Goal: Transaction & Acquisition: Subscribe to service/newsletter

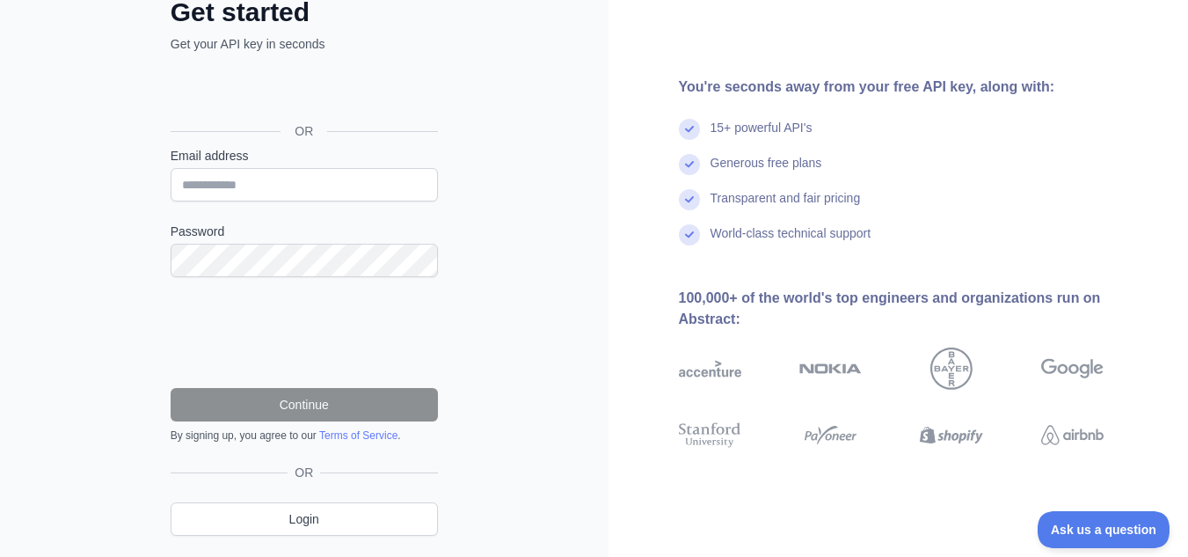
scroll to position [164, 0]
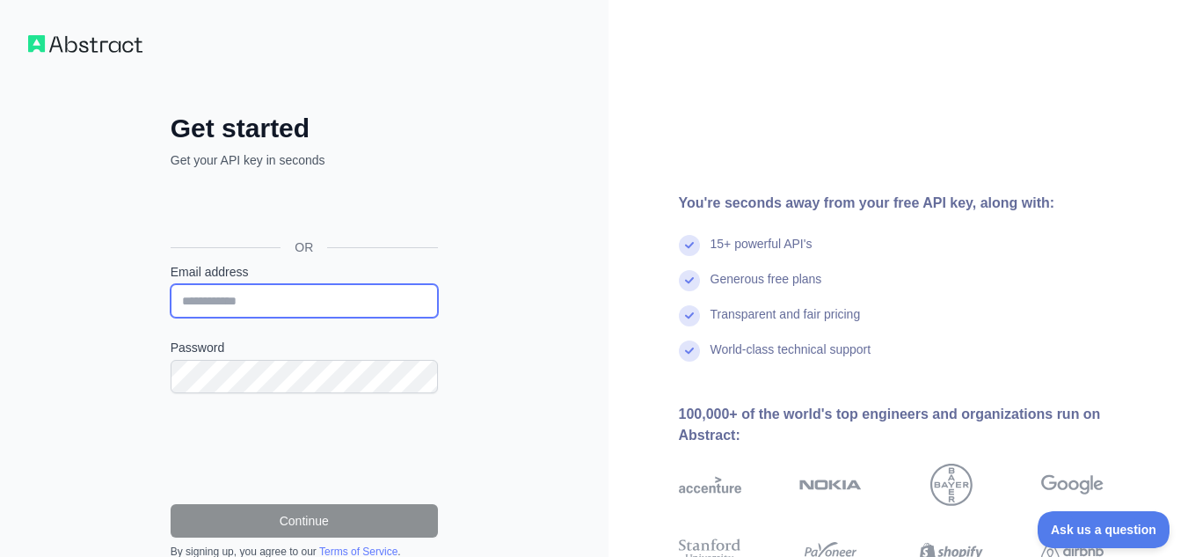
click at [317, 310] on input "Email address" at bounding box center [304, 300] width 267 height 33
type input "**********"
click at [488, 332] on div "**********" at bounding box center [304, 361] width 609 height 722
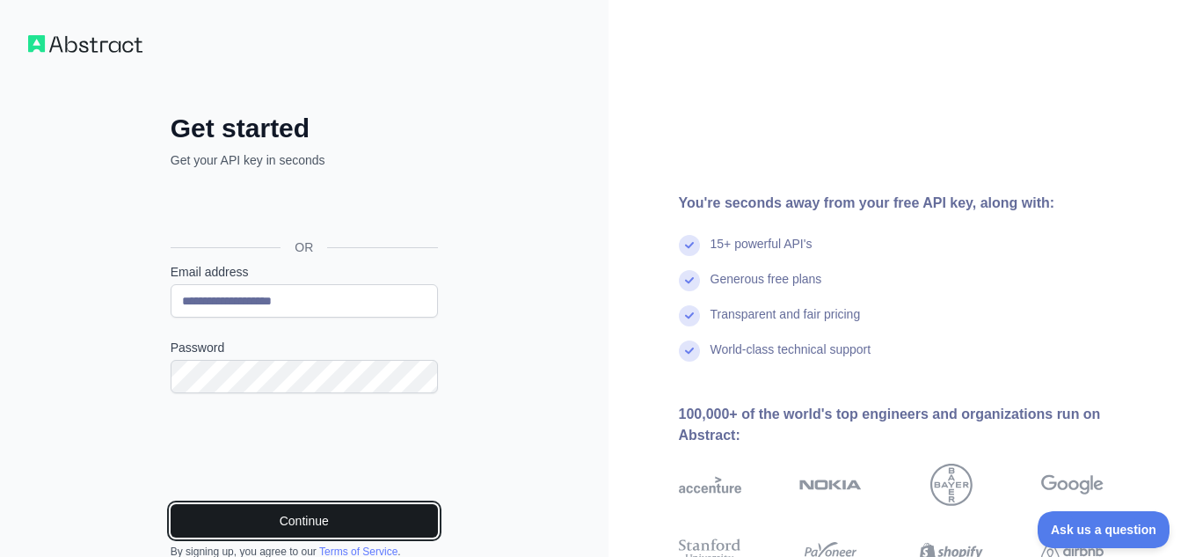
click at [259, 515] on button "Continue" at bounding box center [304, 520] width 267 height 33
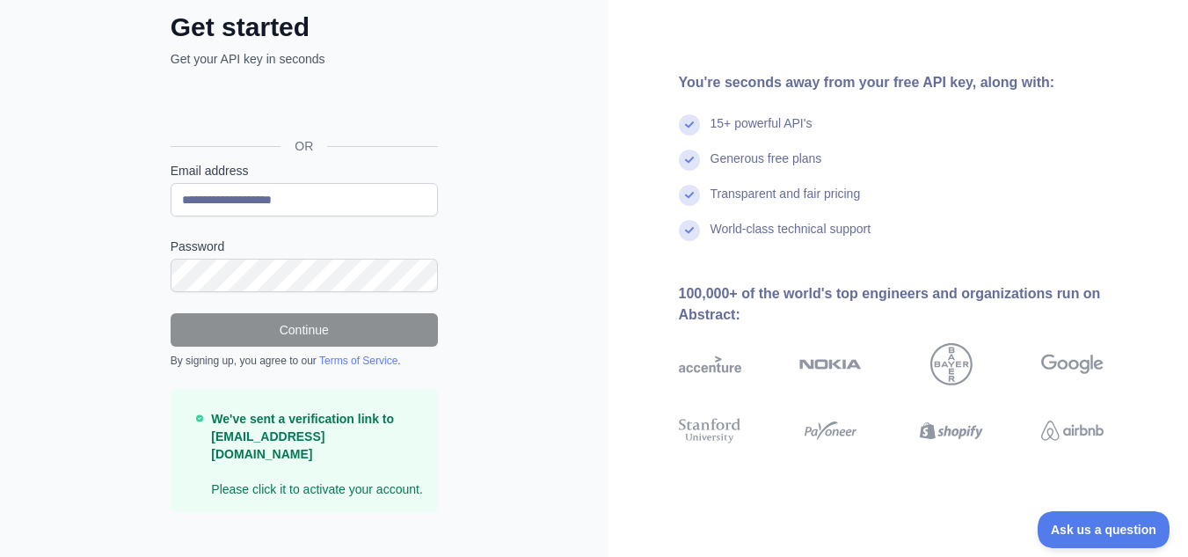
scroll to position [108, 0]
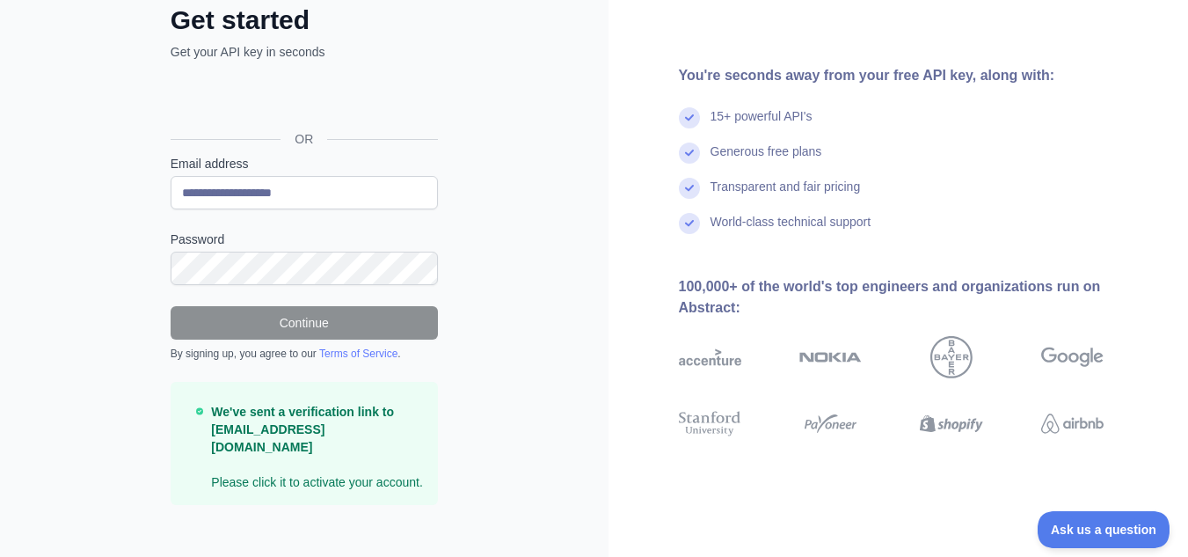
drag, startPoint x: 462, startPoint y: 419, endPoint x: 643, endPoint y: 212, distance: 275.5
click at [467, 415] on div "**********" at bounding box center [304, 268] width 338 height 529
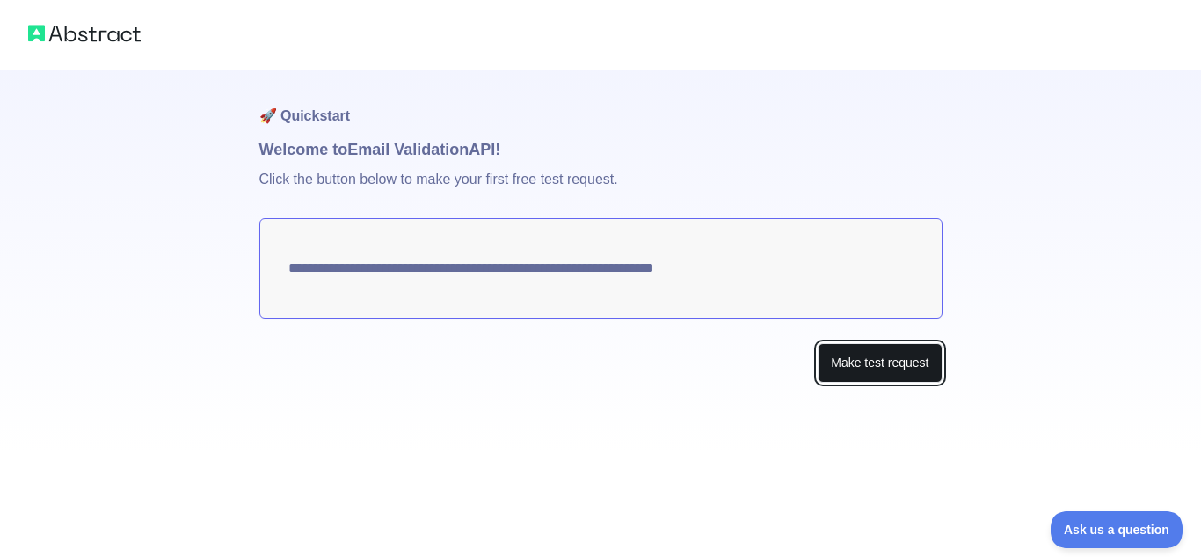
click at [842, 367] on button "Make test request" at bounding box center [880, 363] width 124 height 40
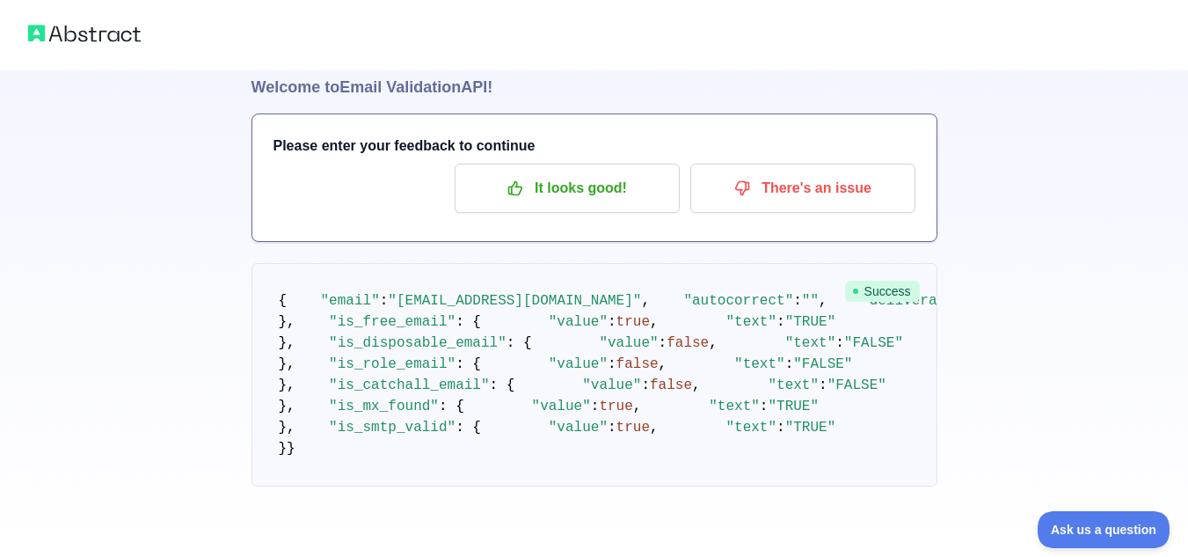
scroll to position [264, 0]
click at [428, 383] on pre "{ "email" : "petermoe@hotmail.com" , "autocorrect" : "" , "deliverability" : "D…" at bounding box center [595, 374] width 686 height 223
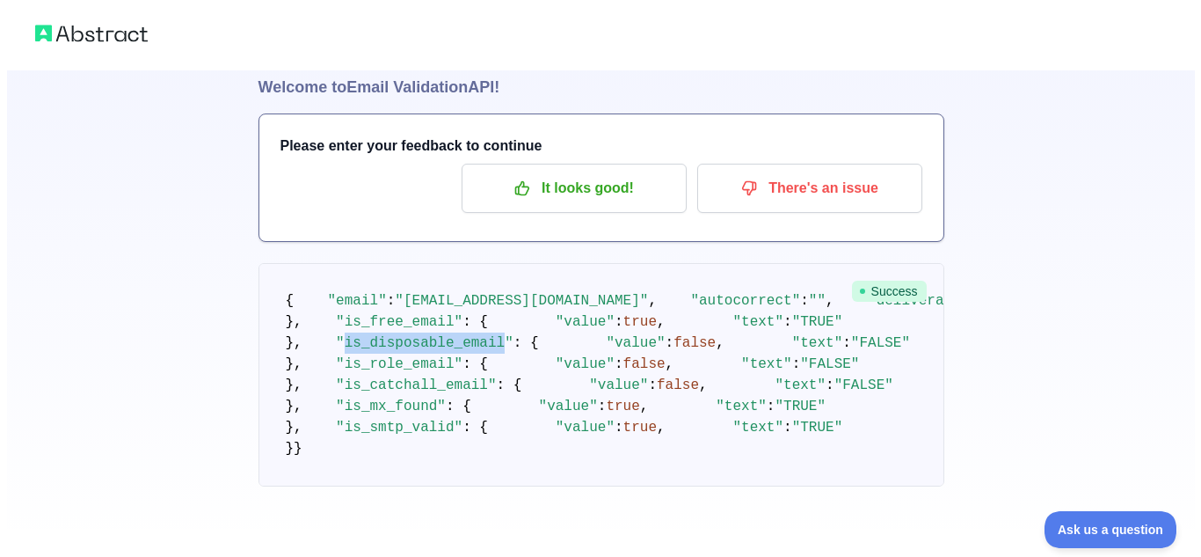
scroll to position [0, 0]
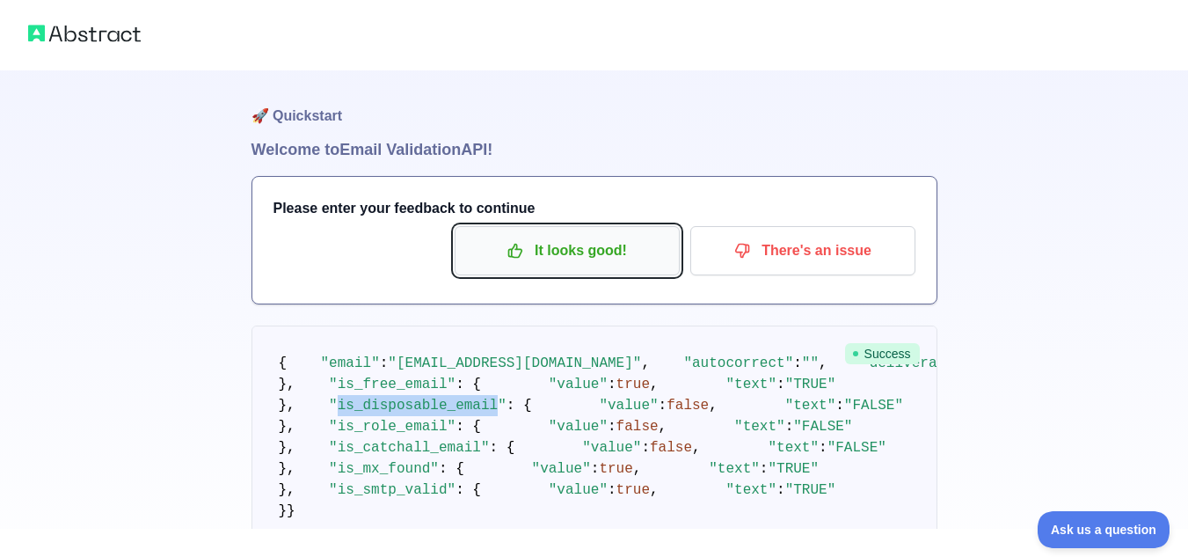
click at [642, 258] on p "It looks good!" at bounding box center [567, 251] width 199 height 30
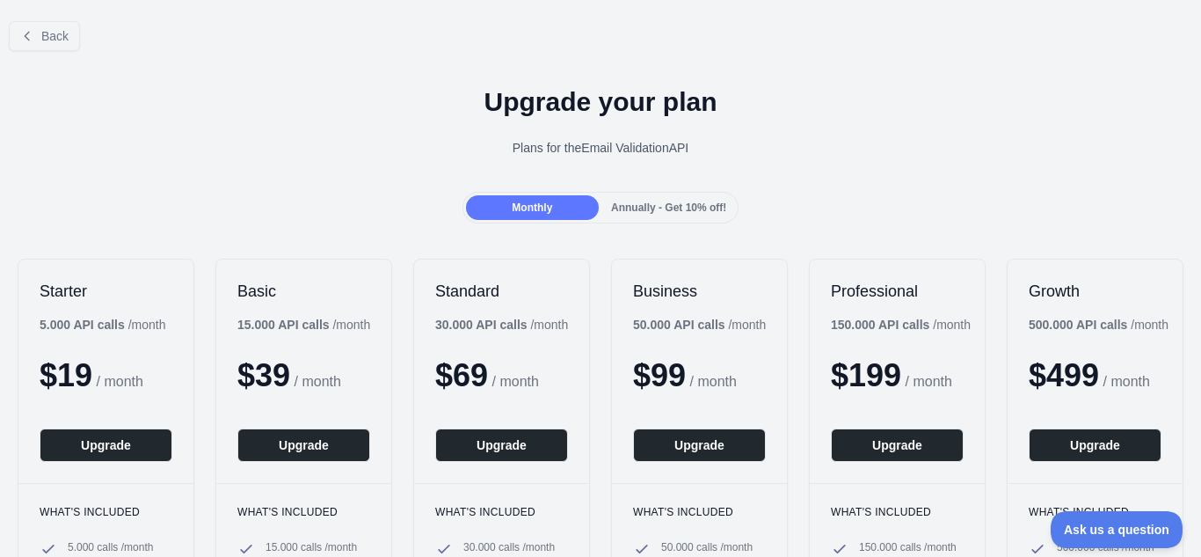
click at [80, 53] on div "Back" at bounding box center [600, 36] width 1201 height 58
click at [66, 31] on span "Back" at bounding box center [54, 36] width 27 height 14
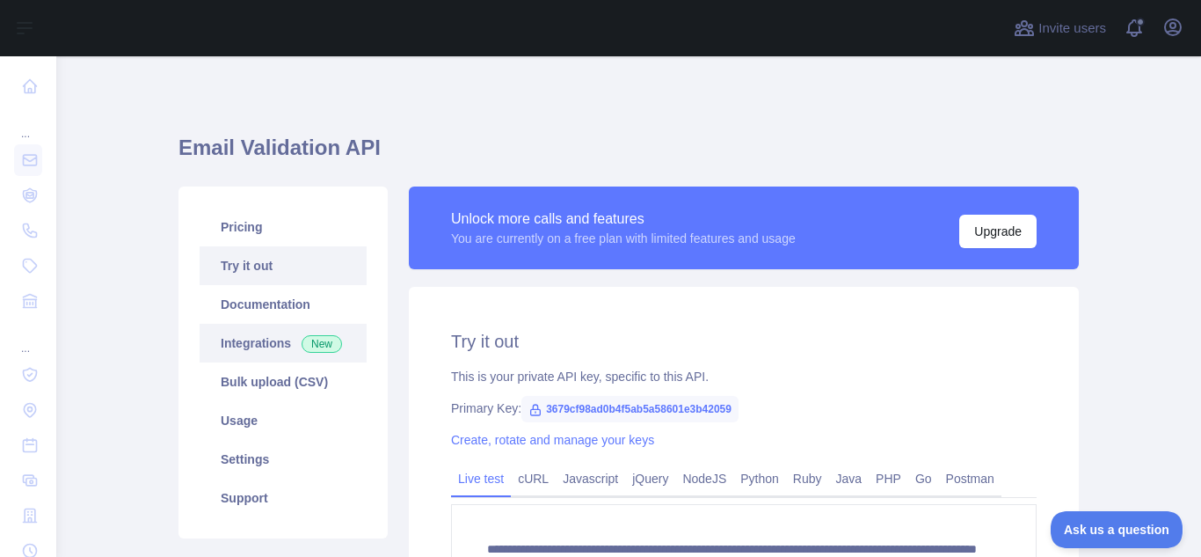
scroll to position [88, 0]
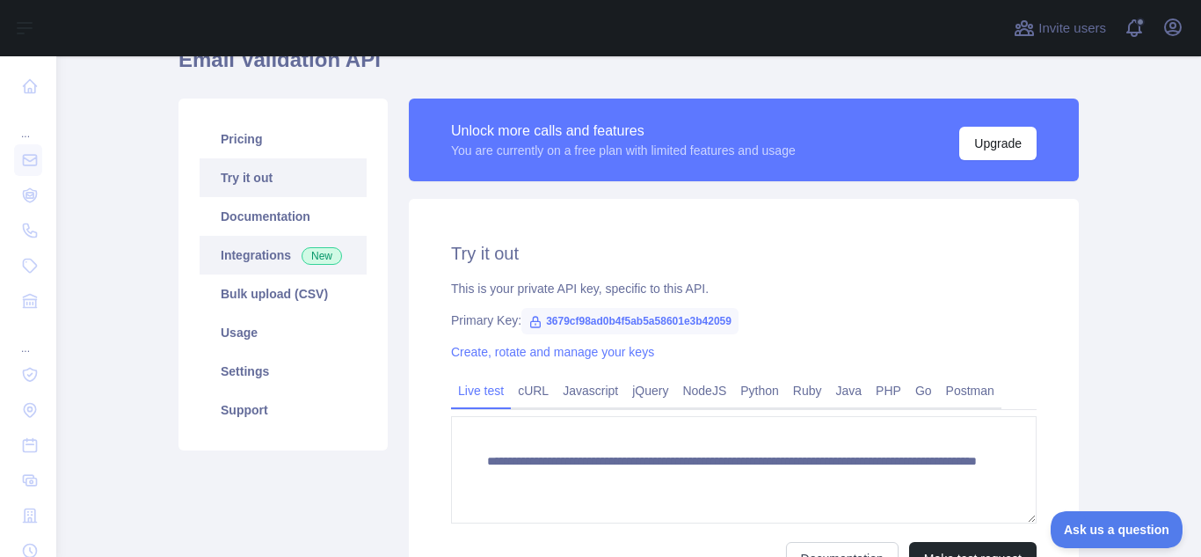
click at [302, 258] on span "New" at bounding box center [322, 256] width 40 height 18
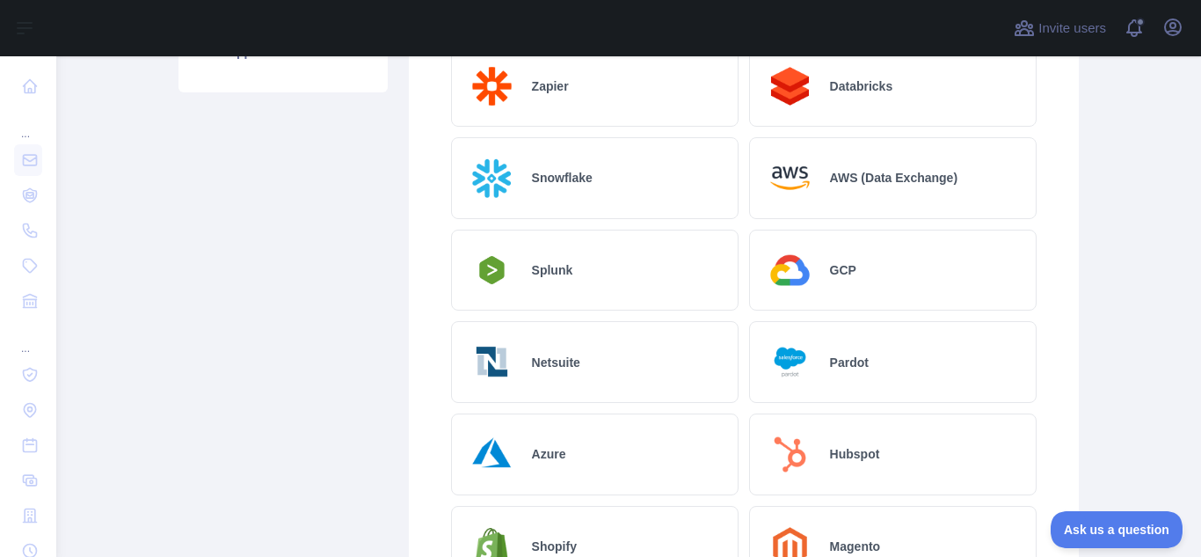
scroll to position [405, 0]
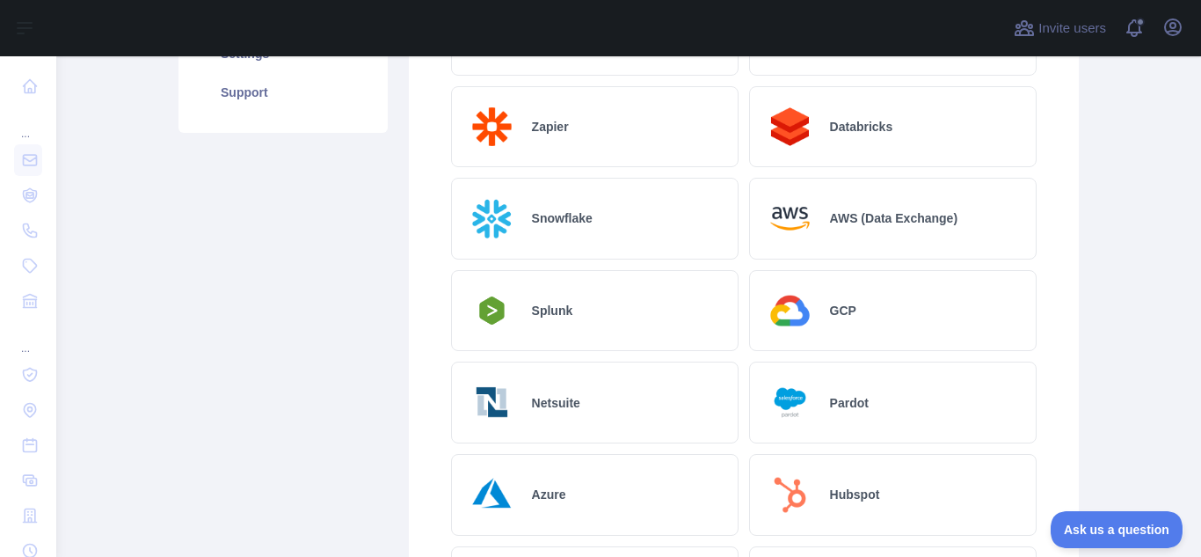
click at [638, 326] on div "Splunk" at bounding box center [595, 311] width 288 height 82
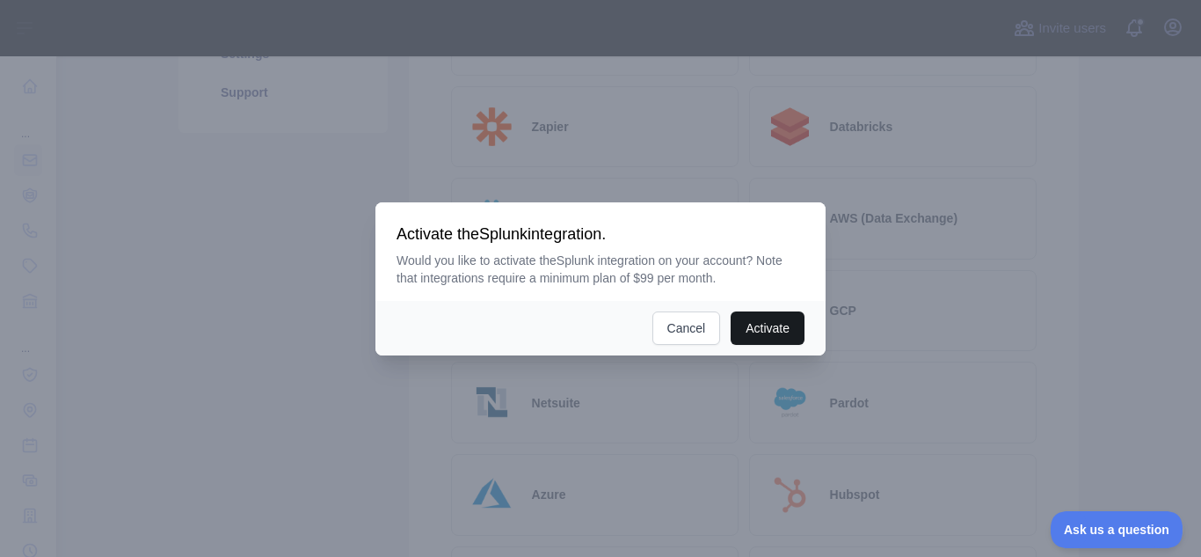
click at [770, 328] on button "Activate" at bounding box center [768, 327] width 74 height 33
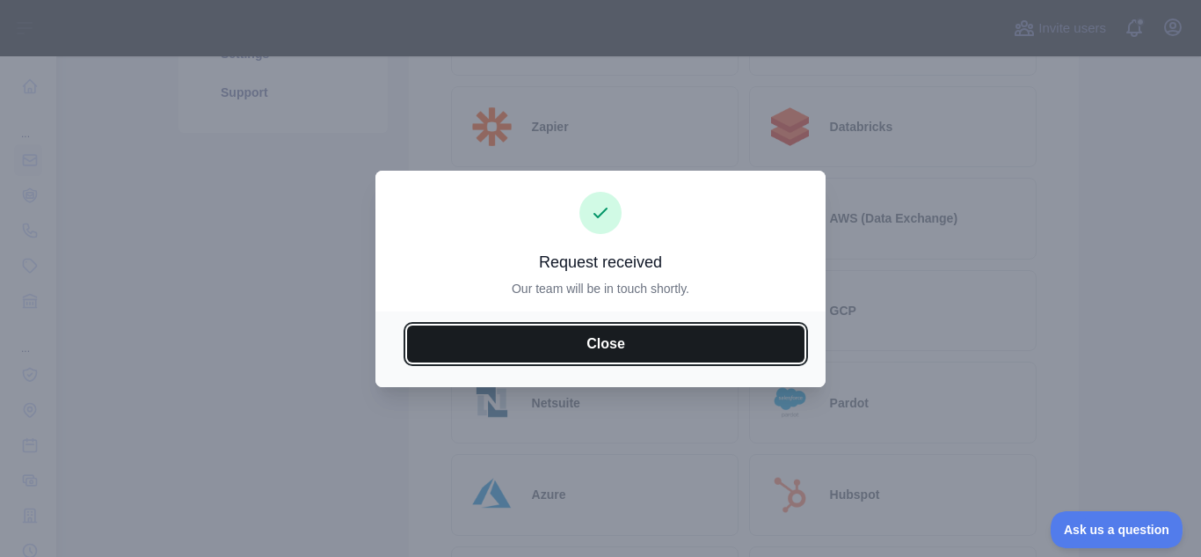
click at [613, 358] on button "Close" at bounding box center [606, 343] width 398 height 37
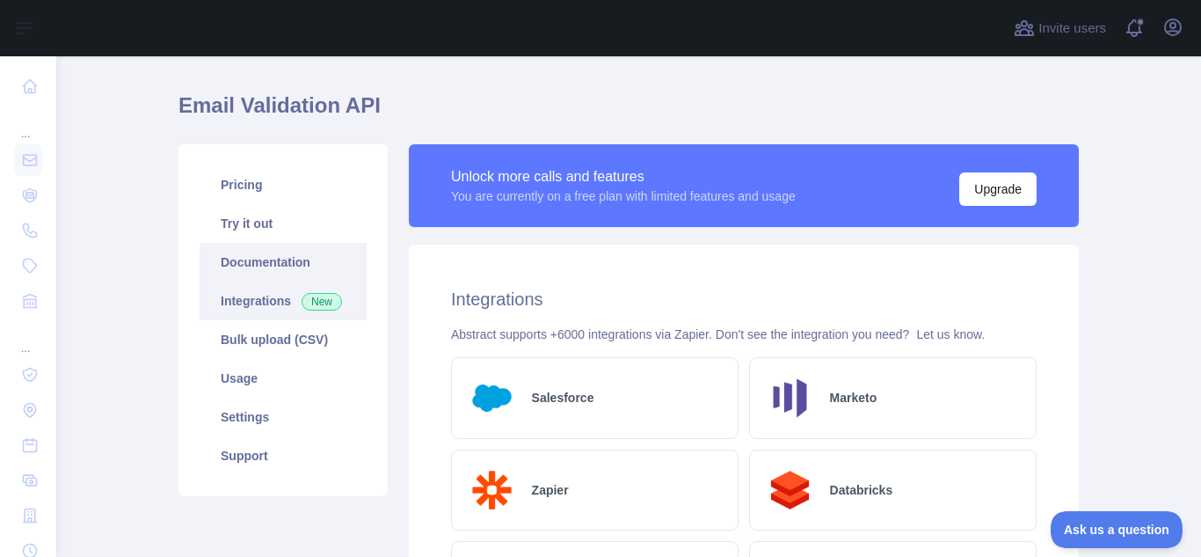
scroll to position [0, 0]
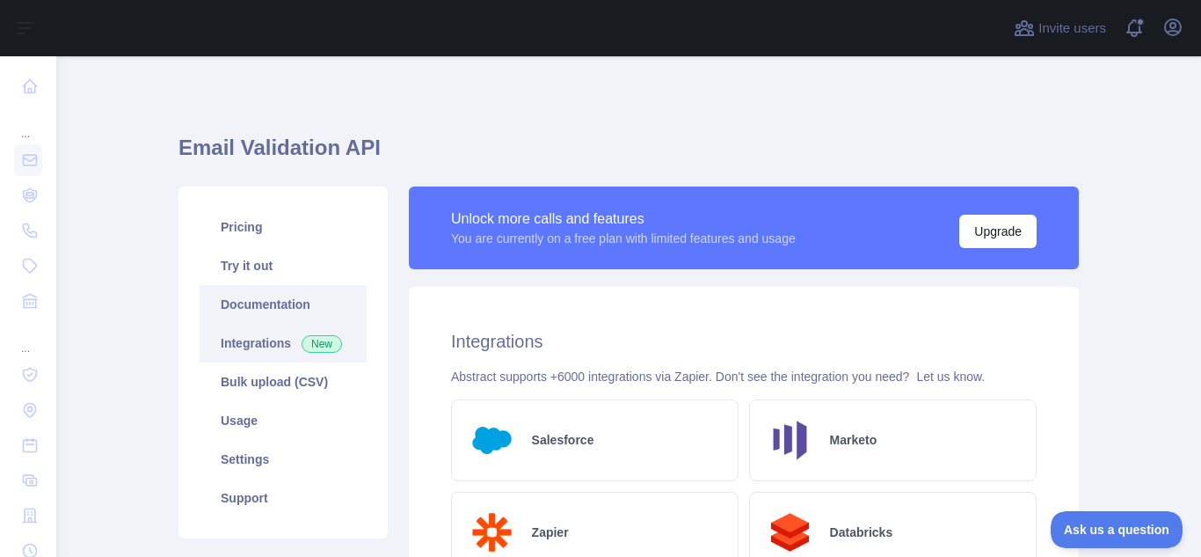
click at [242, 299] on link "Documentation" at bounding box center [283, 304] width 167 height 39
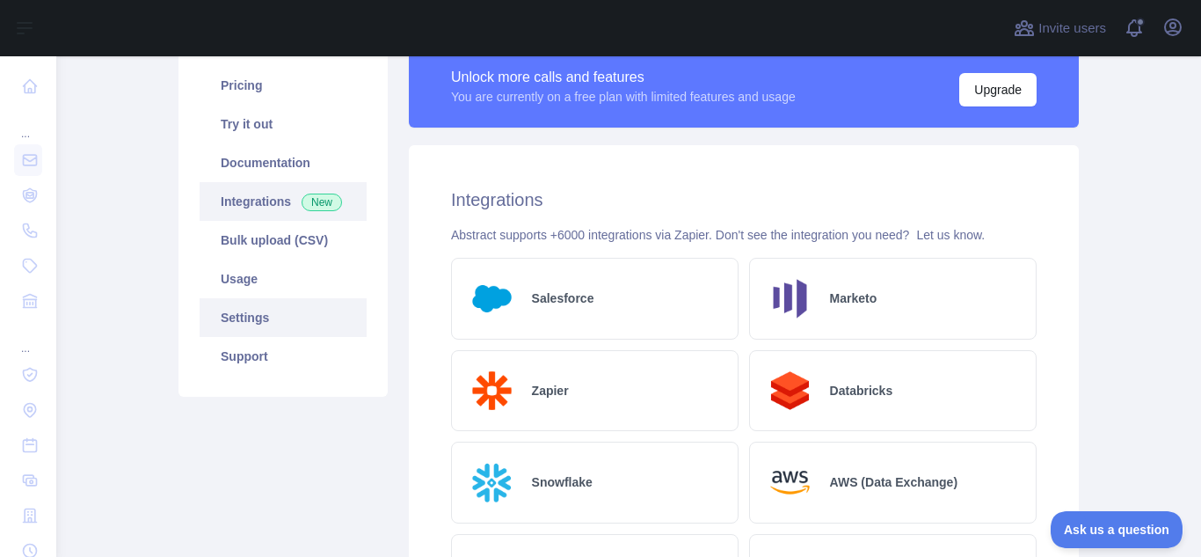
scroll to position [176, 0]
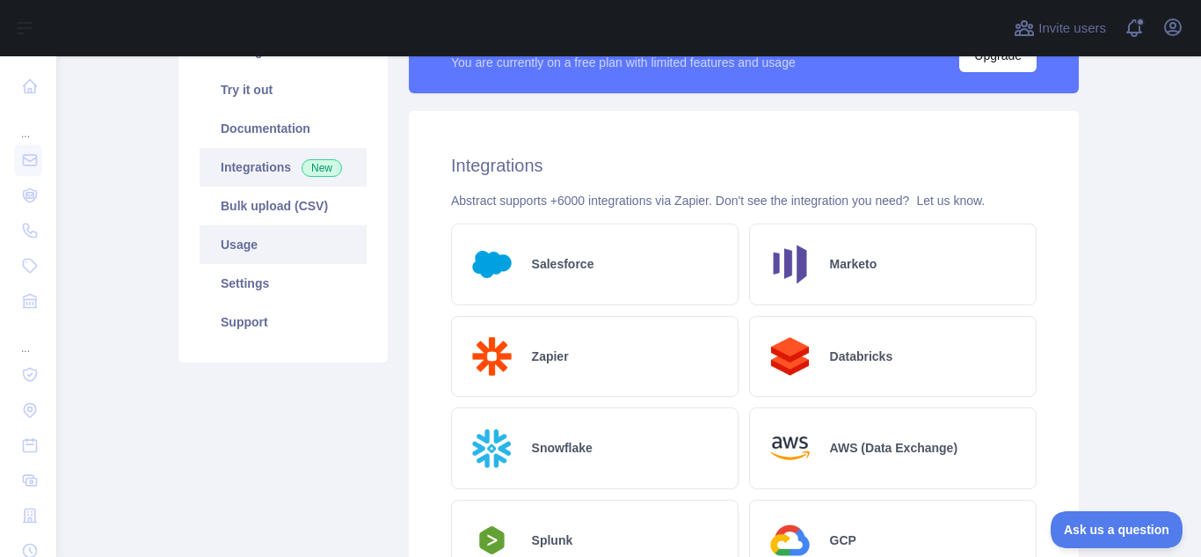
click at [248, 254] on link "Usage" at bounding box center [283, 244] width 167 height 39
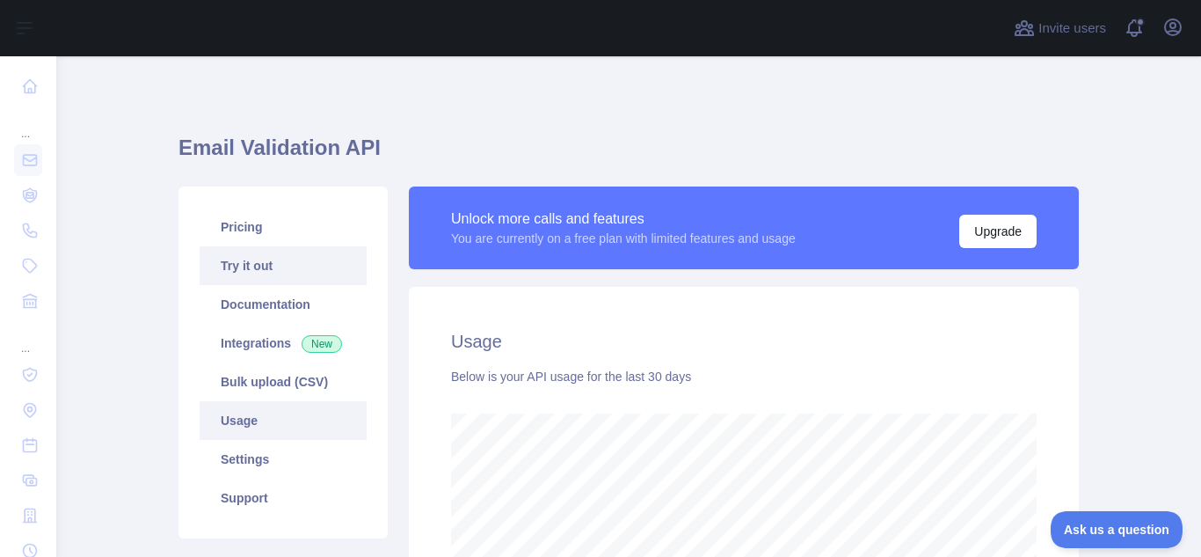
click at [288, 273] on link "Try it out" at bounding box center [283, 265] width 167 height 39
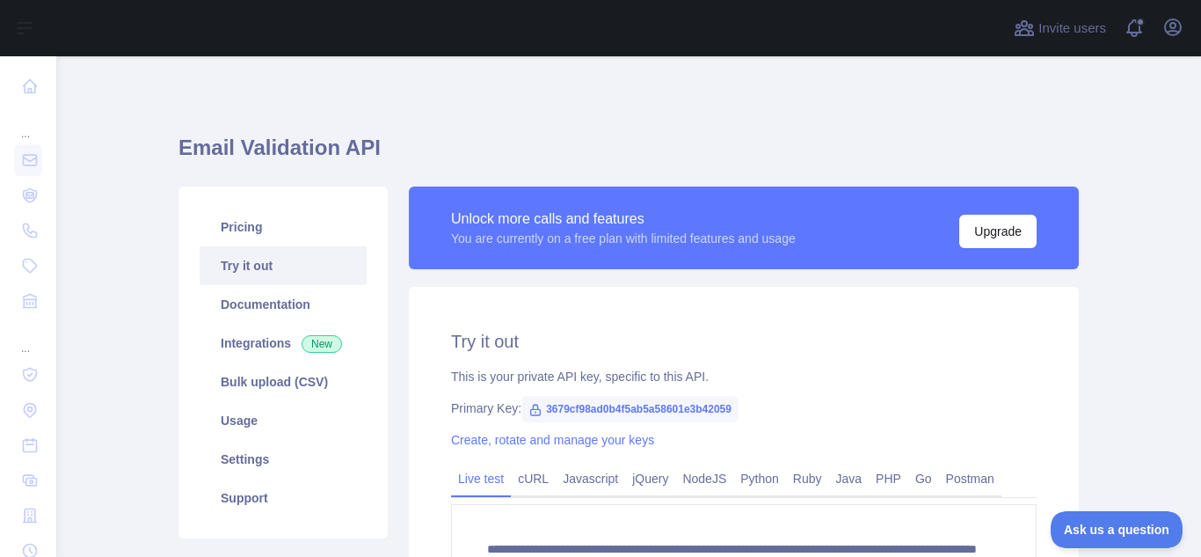
click at [253, 260] on link "Try it out" at bounding box center [283, 265] width 167 height 39
click at [246, 230] on link "Pricing" at bounding box center [283, 227] width 167 height 39
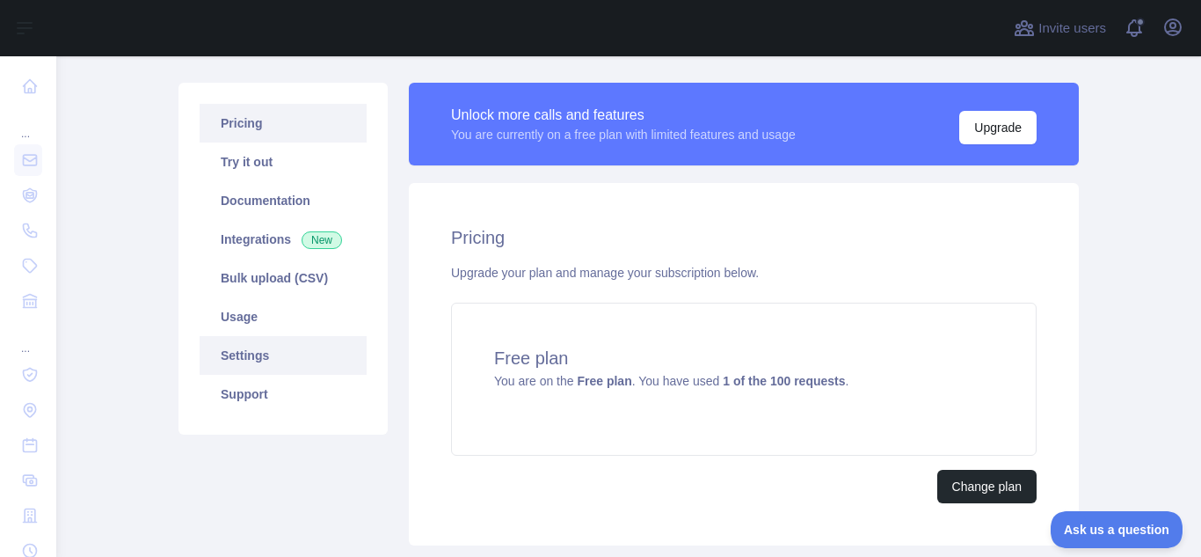
scroll to position [135, 0]
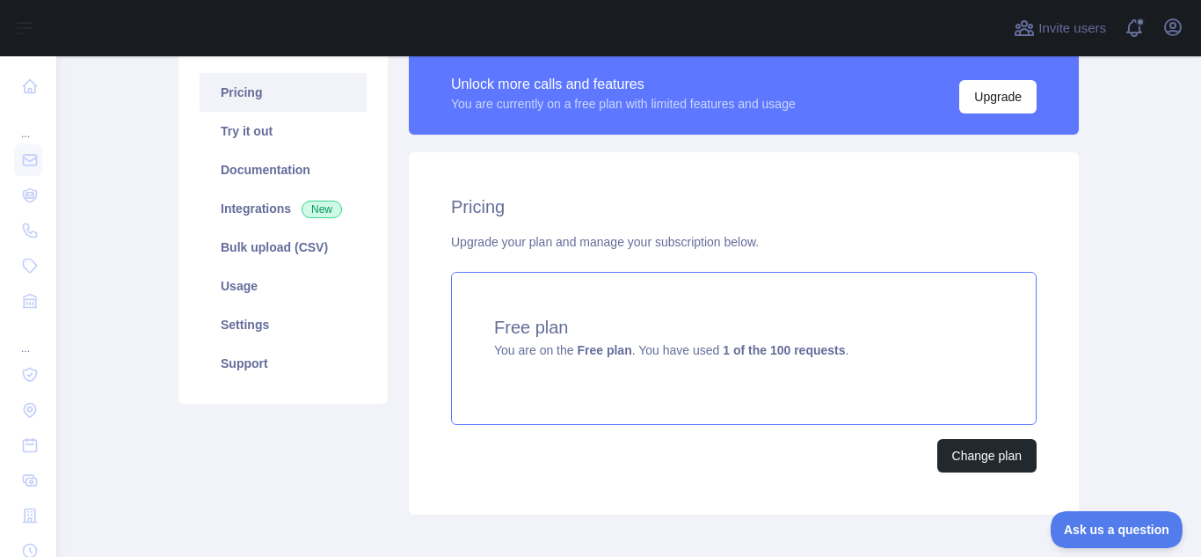
click at [739, 384] on div "Free plan You are on the Free plan . You have used 1 of the 100 requests ." at bounding box center [744, 348] width 586 height 153
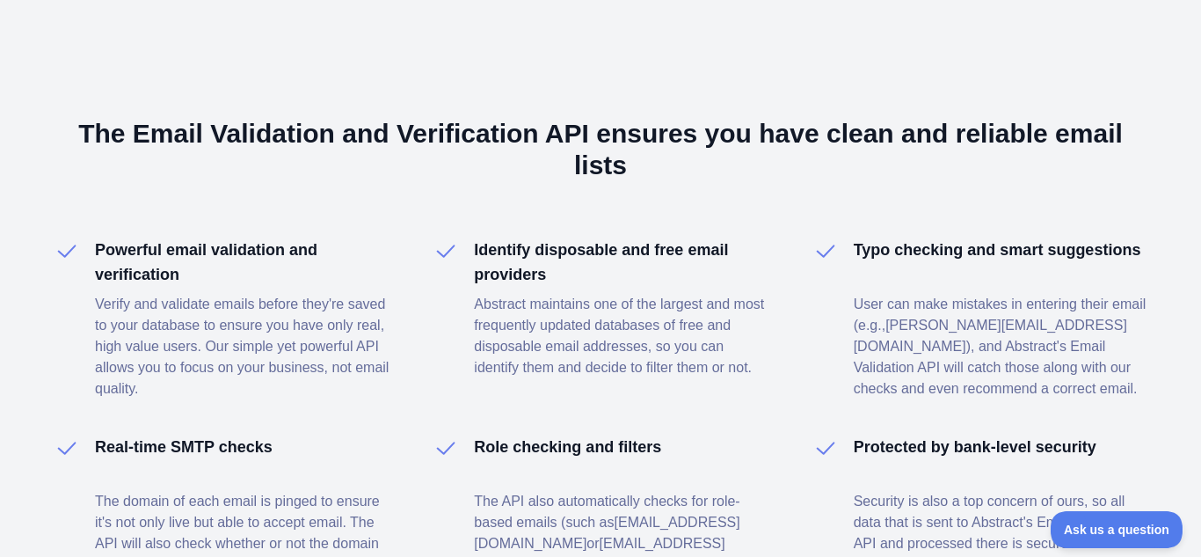
scroll to position [897, 0]
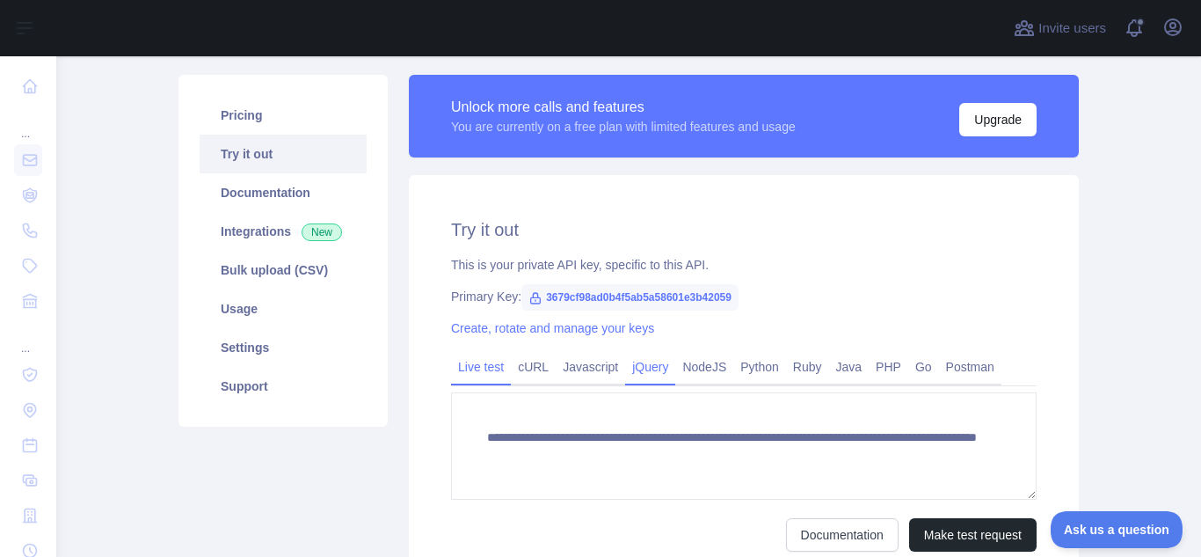
drag, startPoint x: 586, startPoint y: 366, endPoint x: 636, endPoint y: 362, distance: 50.3
click at [586, 366] on link "Javascript" at bounding box center [590, 367] width 69 height 28
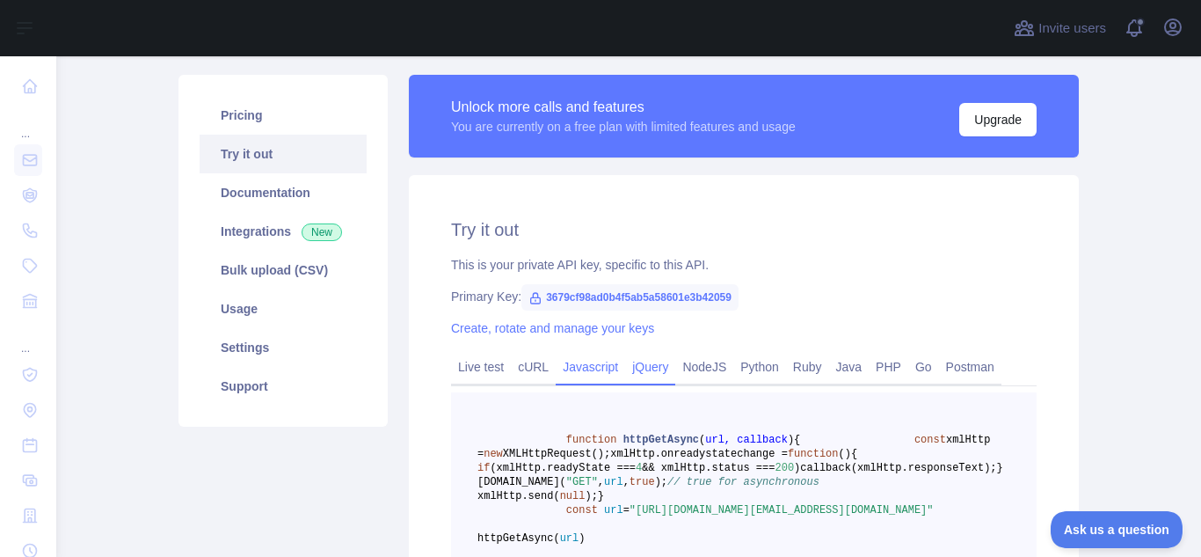
click at [646, 363] on link "jQuery" at bounding box center [650, 367] width 50 height 28
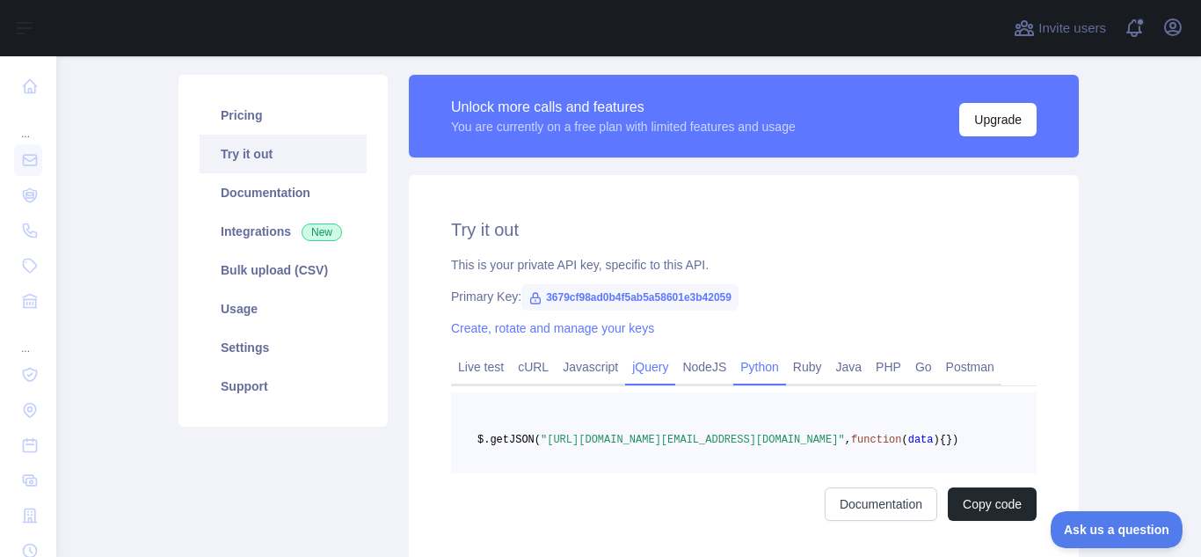
click at [756, 370] on link "Python" at bounding box center [759, 367] width 53 height 28
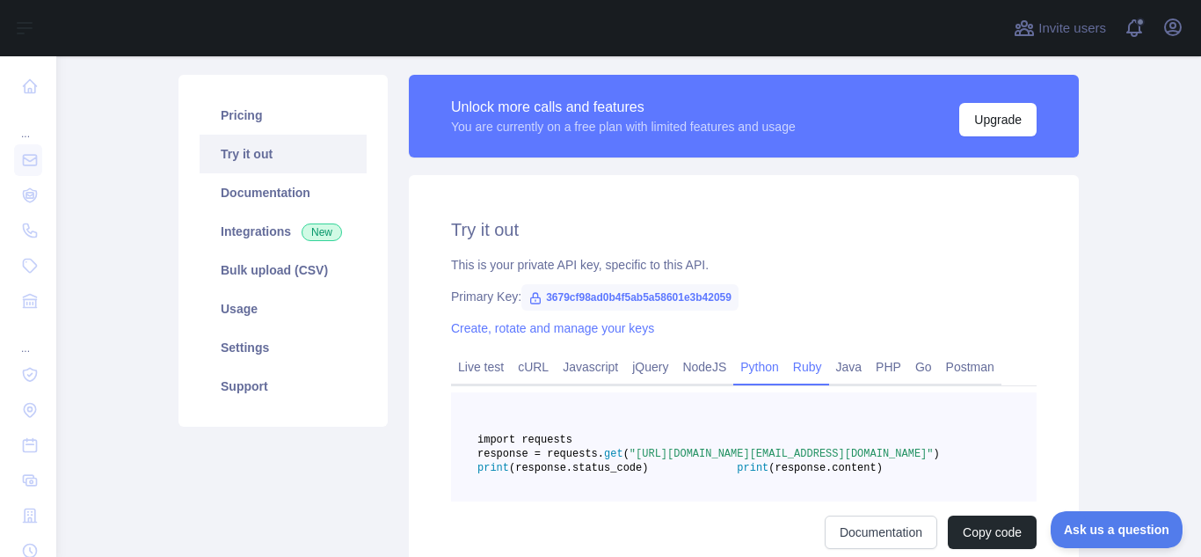
click at [791, 368] on link "Ruby" at bounding box center [807, 367] width 43 height 28
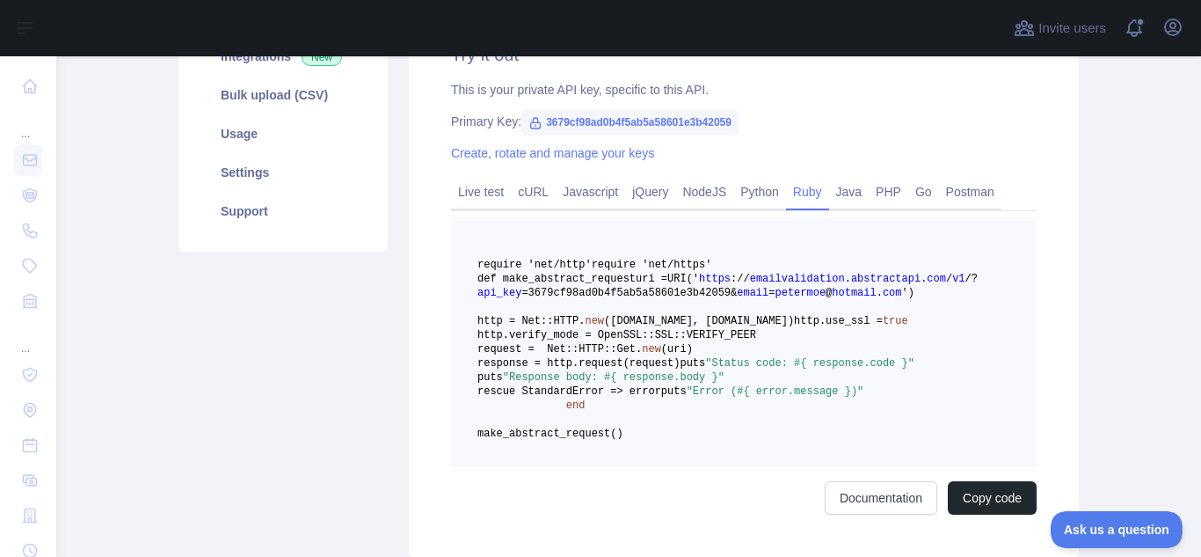
scroll to position [288, 0]
click at [770, 191] on link "Python" at bounding box center [759, 191] width 53 height 28
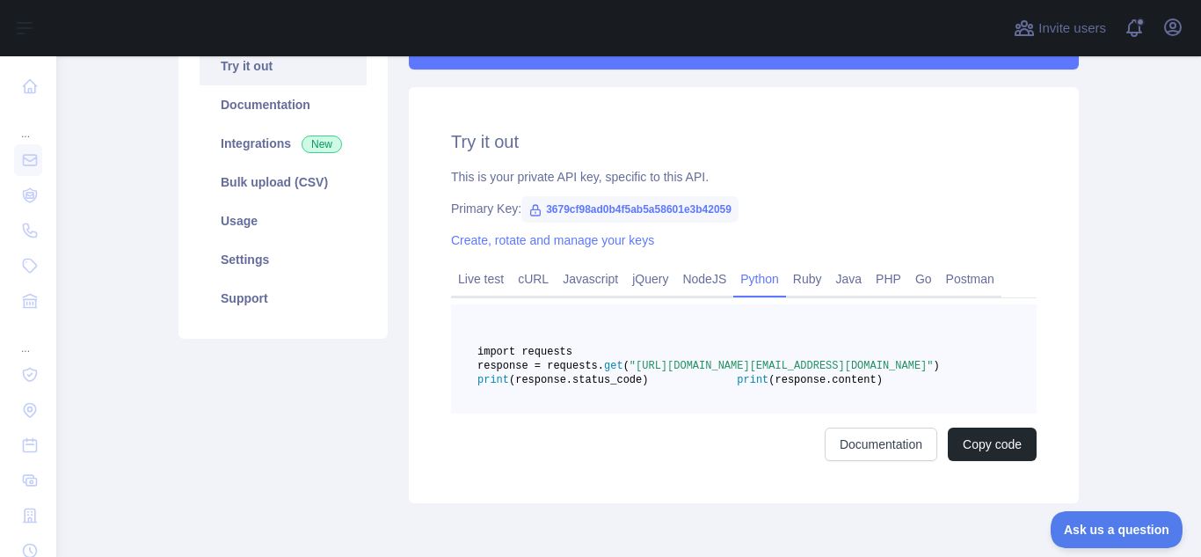
scroll to position [0, 0]
